Goal: Information Seeking & Learning: Check status

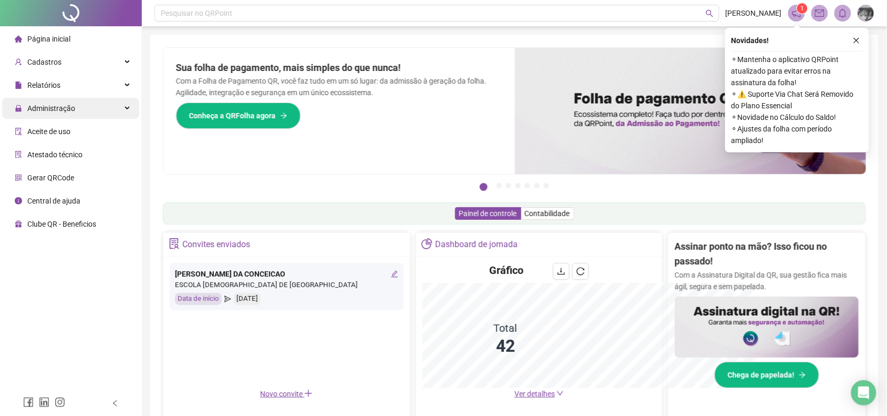
click at [118, 115] on div "Administração" at bounding box center [70, 108] width 137 height 21
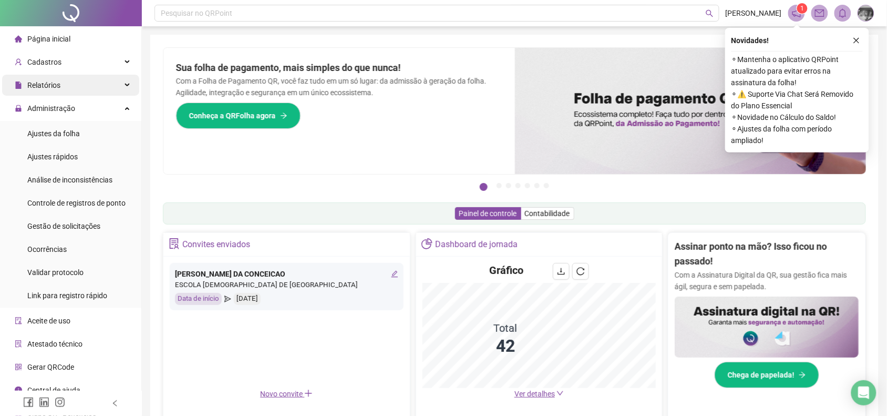
click at [118, 94] on div "Relatórios" at bounding box center [70, 85] width 137 height 21
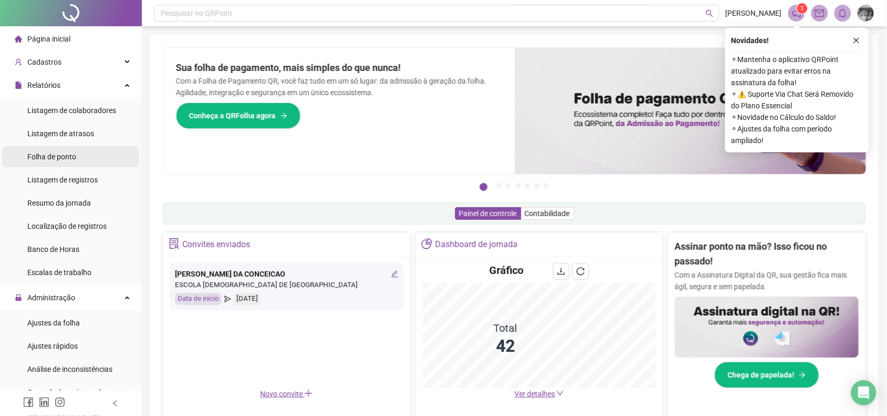
click at [96, 163] on li "Folha de ponto" at bounding box center [70, 156] width 137 height 21
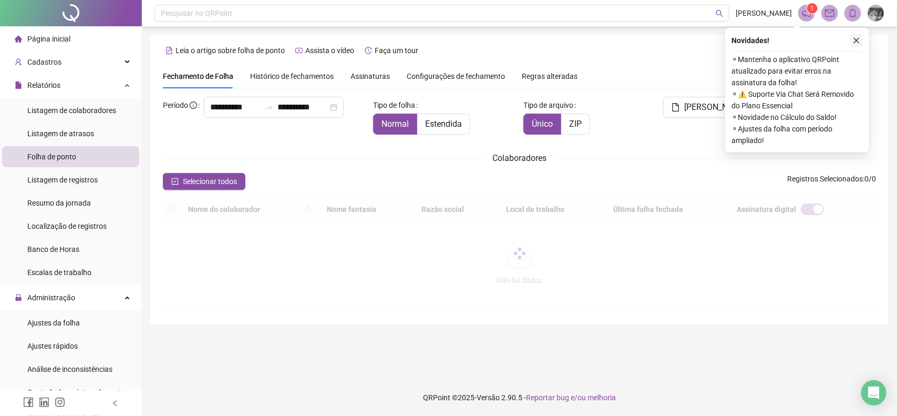
click at [855, 37] on icon "close" at bounding box center [856, 40] width 7 height 7
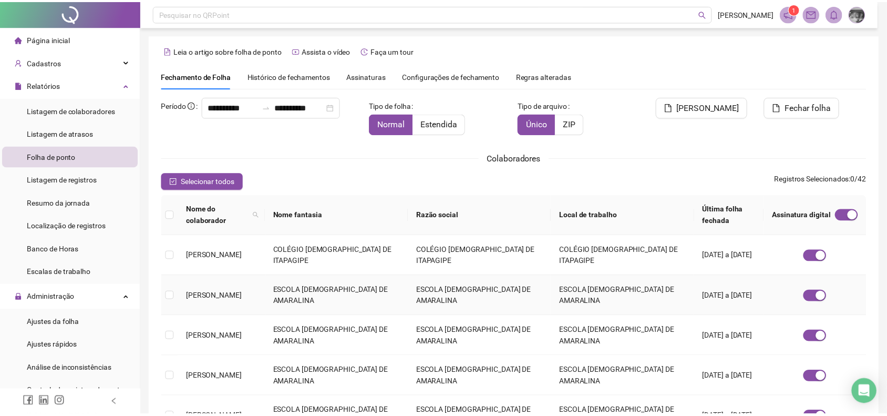
scroll to position [2, 0]
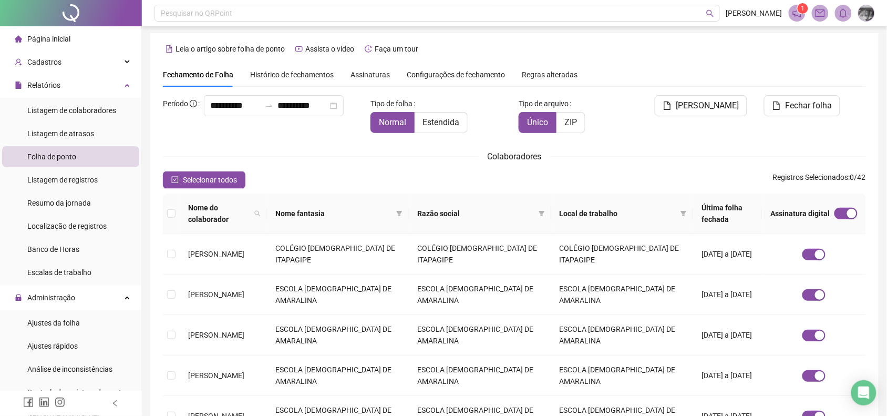
click at [379, 75] on span "Assinaturas" at bounding box center [369, 74] width 39 height 7
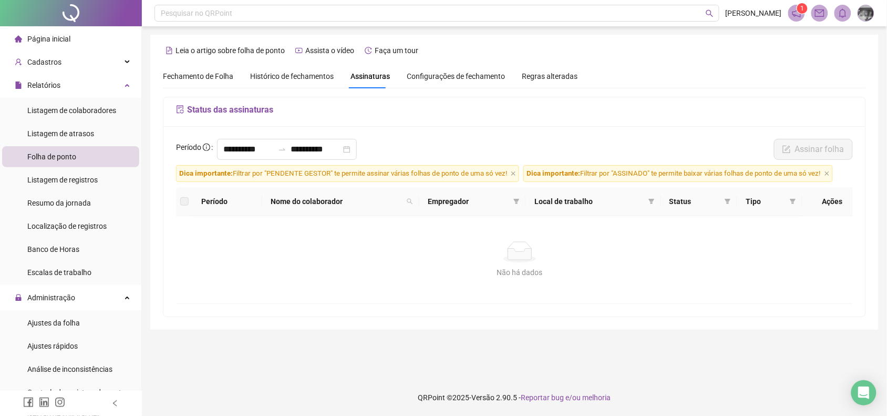
scroll to position [0, 0]
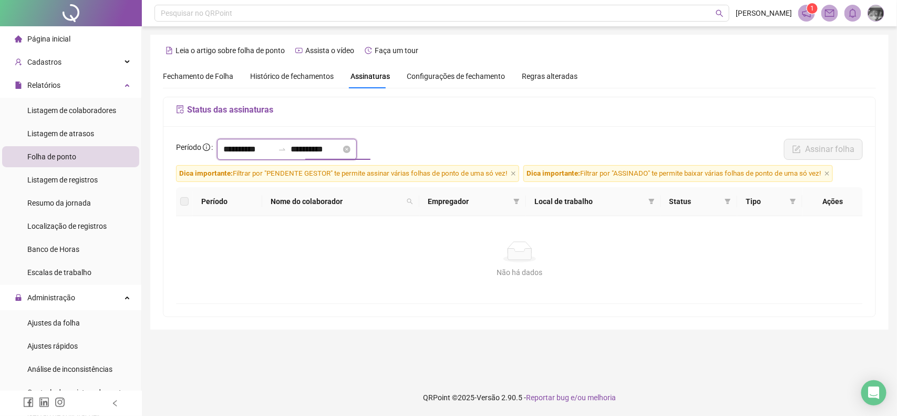
click at [322, 148] on input "**********" at bounding box center [315, 149] width 50 height 13
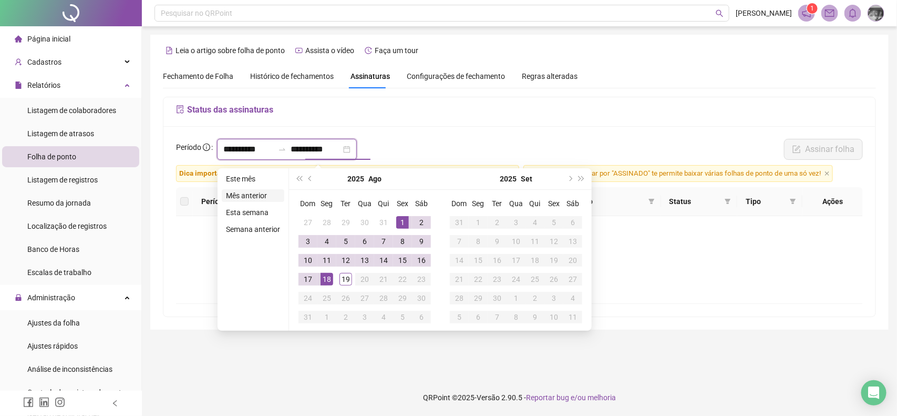
type input "**********"
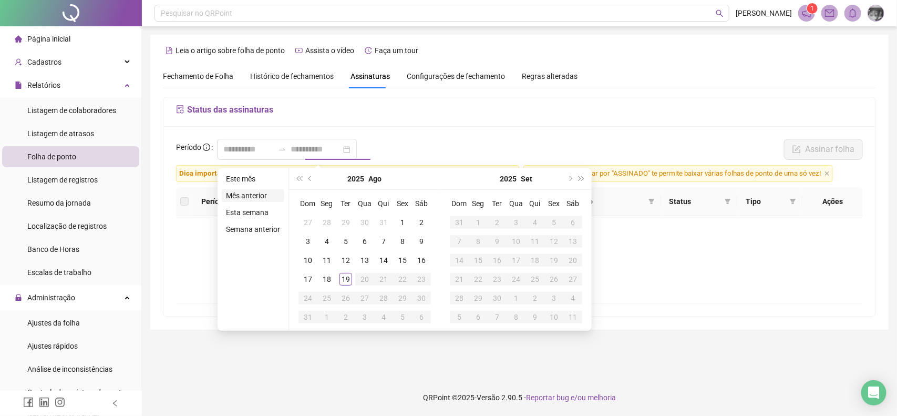
click at [266, 200] on li "Mês anterior" at bounding box center [253, 195] width 63 height 13
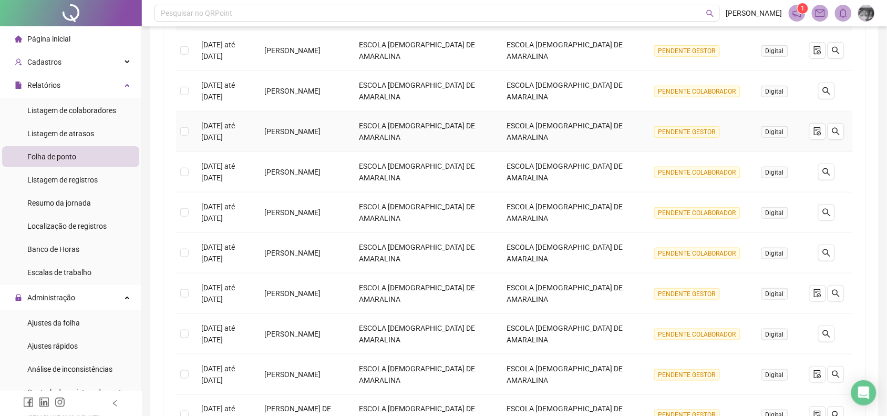
scroll to position [131, 0]
